Goal: Communication & Community: Share content

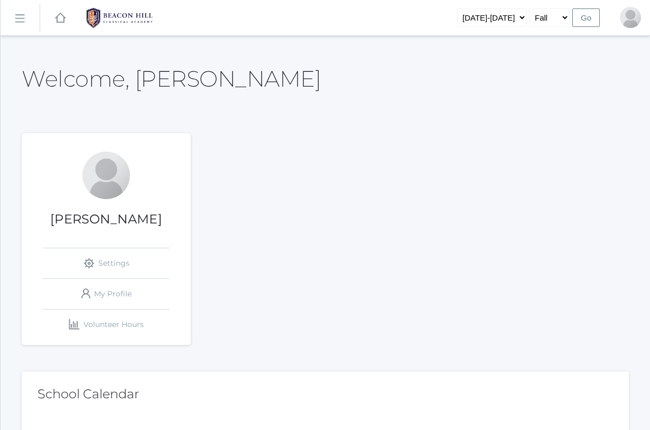
click at [22, 17] on rect at bounding box center [19, 18] width 17 height 17
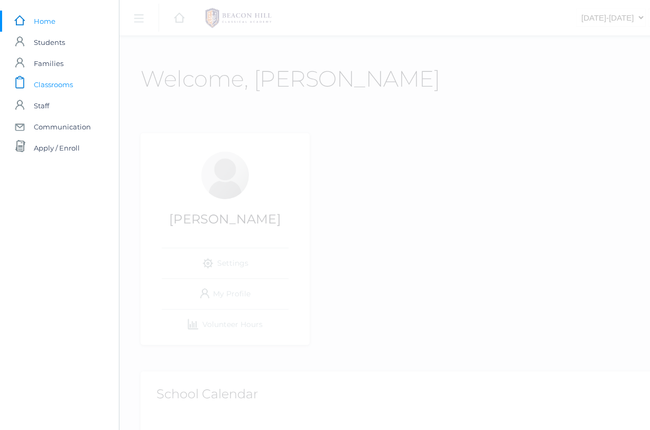
click at [46, 84] on span "Classrooms" at bounding box center [53, 84] width 39 height 21
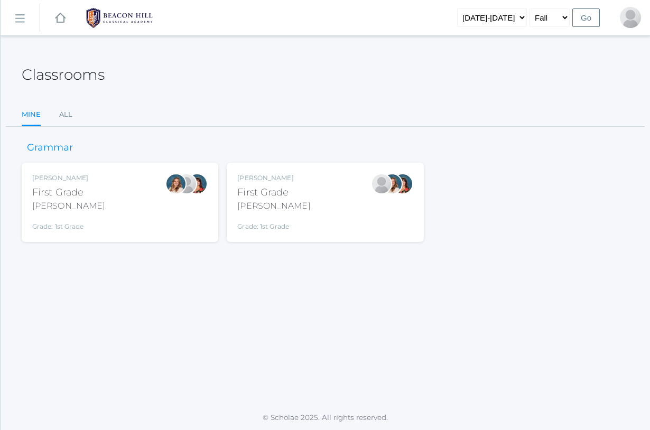
click at [297, 212] on div "[PERSON_NAME] First Grade [PERSON_NAME] Grade: 1st Grade 01LA" at bounding box center [324, 202] width 175 height 58
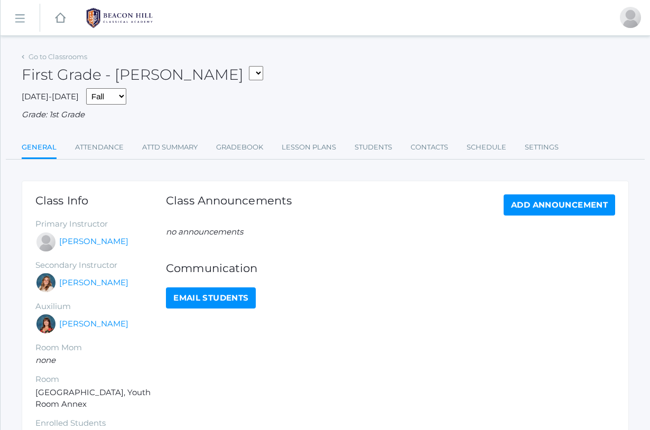
click at [217, 289] on link "Email Students" at bounding box center [211, 297] width 90 height 21
select select "1989"
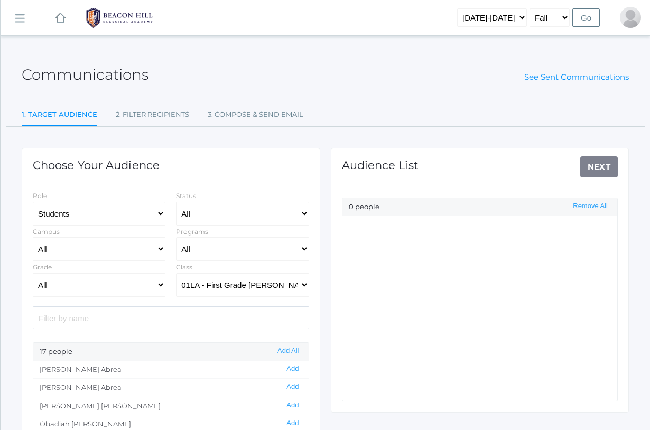
select select "Enrolled"
click at [288, 351] on button "Add All" at bounding box center [287, 350] width 27 height 9
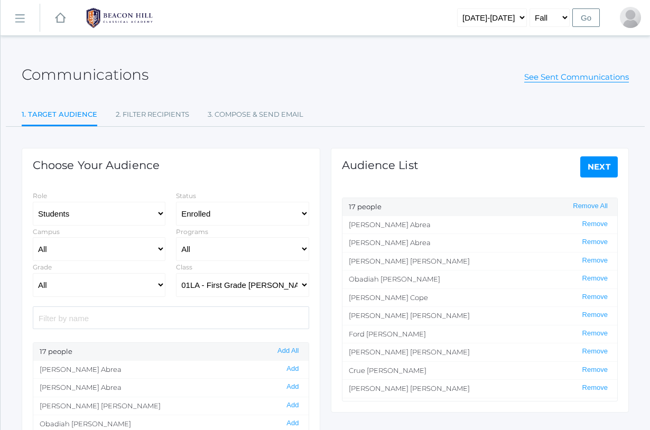
click at [609, 163] on link "Next" at bounding box center [599, 166] width 38 height 21
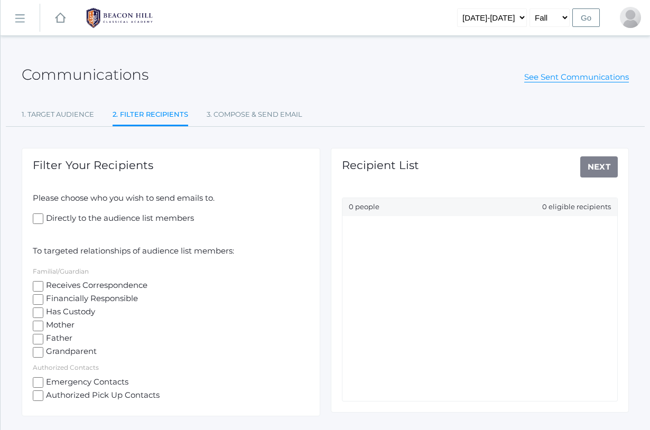
click at [41, 283] on input "Receives Correspondence" at bounding box center [38, 286] width 11 height 11
checkbox input "true"
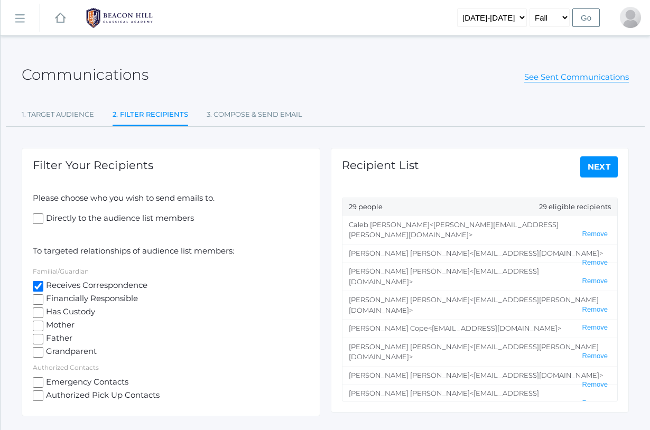
click at [611, 162] on link "Next" at bounding box center [599, 166] width 38 height 21
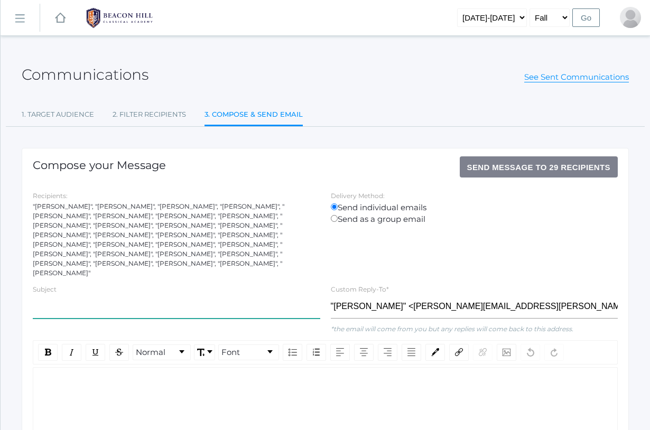
click at [177, 295] on input "text" at bounding box center [176, 307] width 287 height 24
click at [153, 378] on div "rdw-editor" at bounding box center [325, 384] width 567 height 12
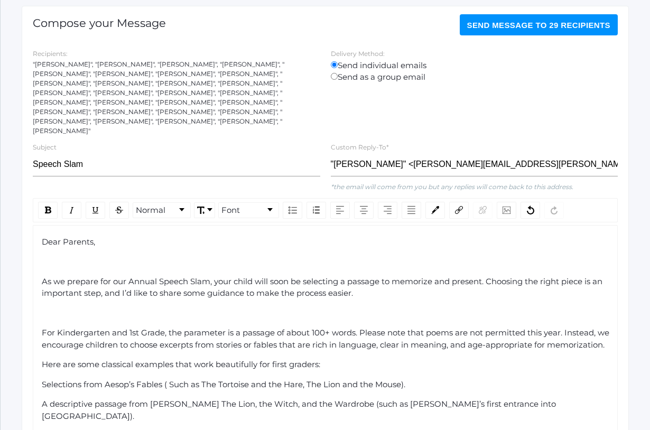
scroll to position [144, 0]
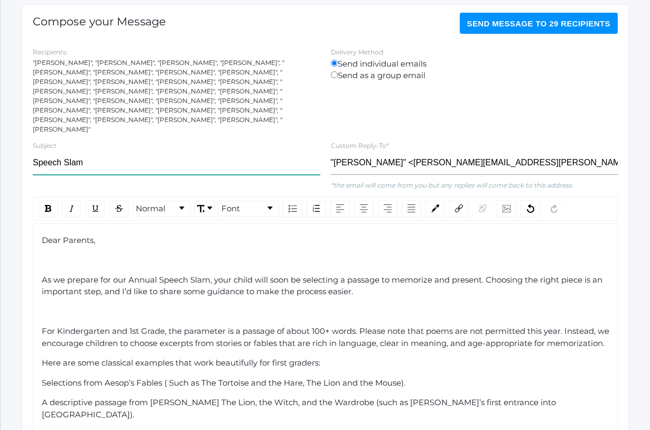
click at [99, 151] on input "Speech Slam" at bounding box center [176, 163] width 287 height 24
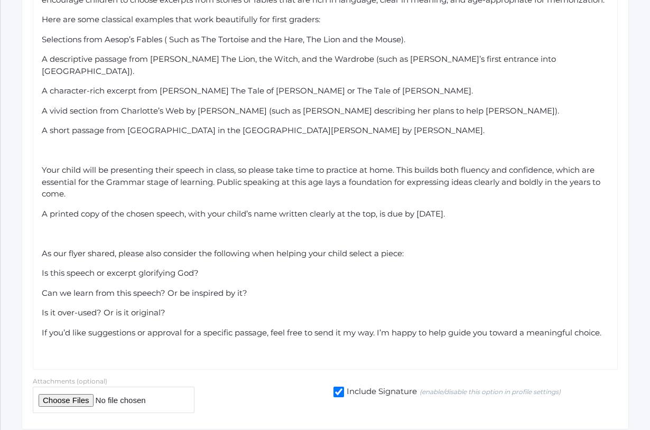
scroll to position [490, 0]
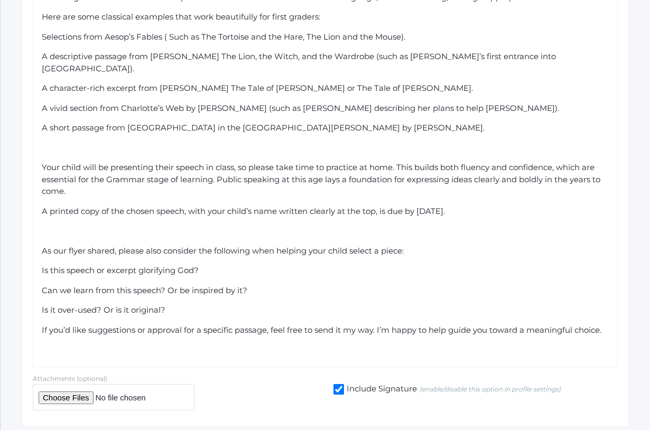
type input "Speech Slam 2025"
click at [608, 324] on div "If you’d like suggestions or approval for a specific passage, feel free to send…" at bounding box center [325, 330] width 567 height 12
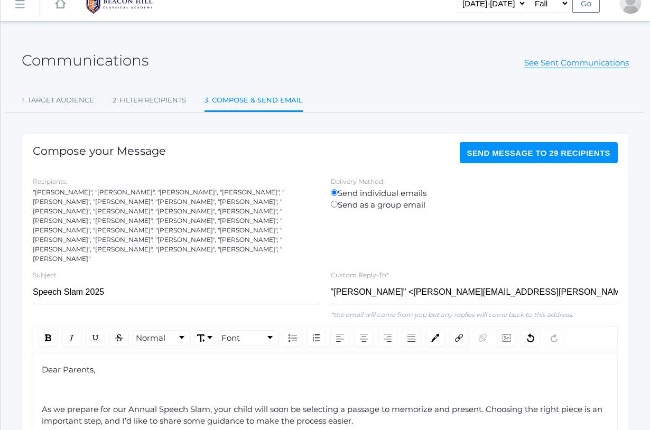
scroll to position [13, 0]
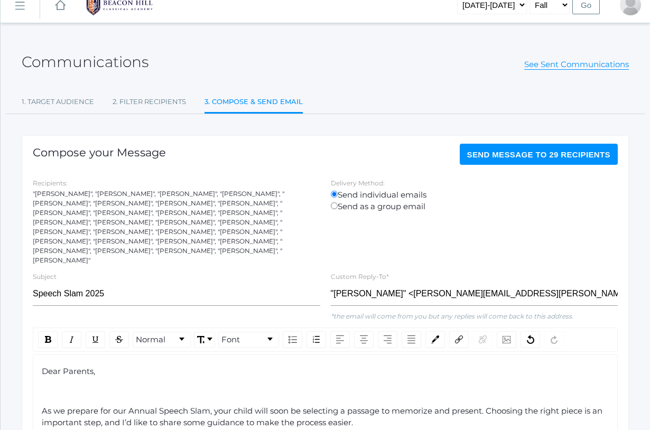
click at [530, 147] on button "Send Message to 29 recipients" at bounding box center [538, 154] width 158 height 21
